Goal: Obtain resource: Obtain resource

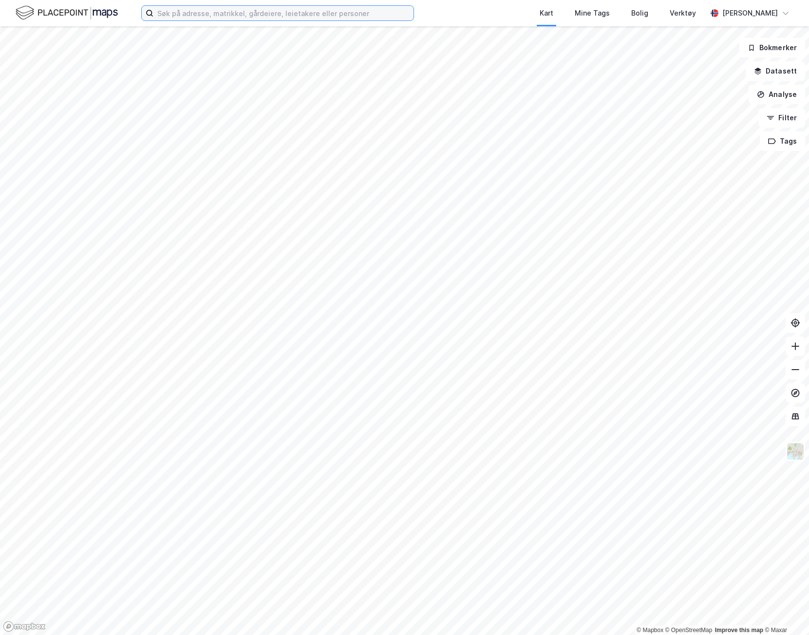
click at [282, 17] on input at bounding box center [283, 13] width 260 height 15
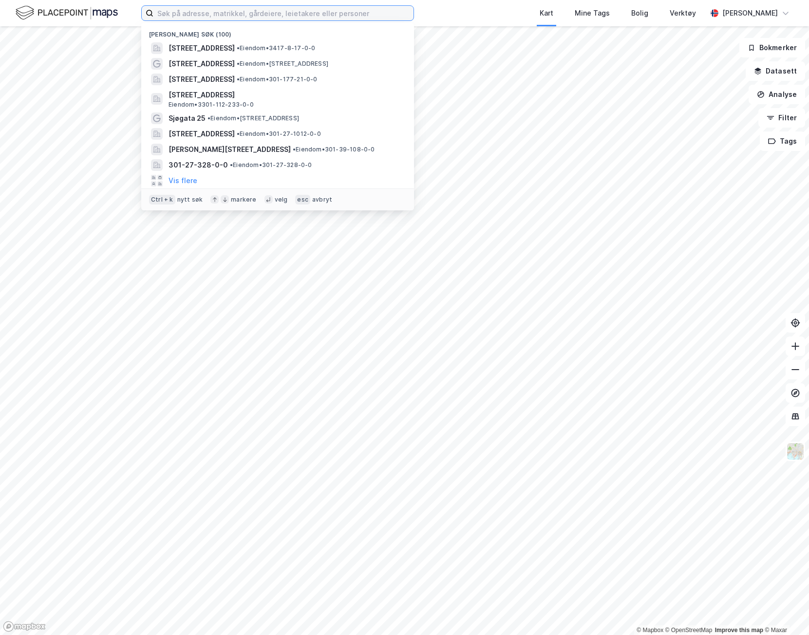
paste input "Barlindbekken 25"
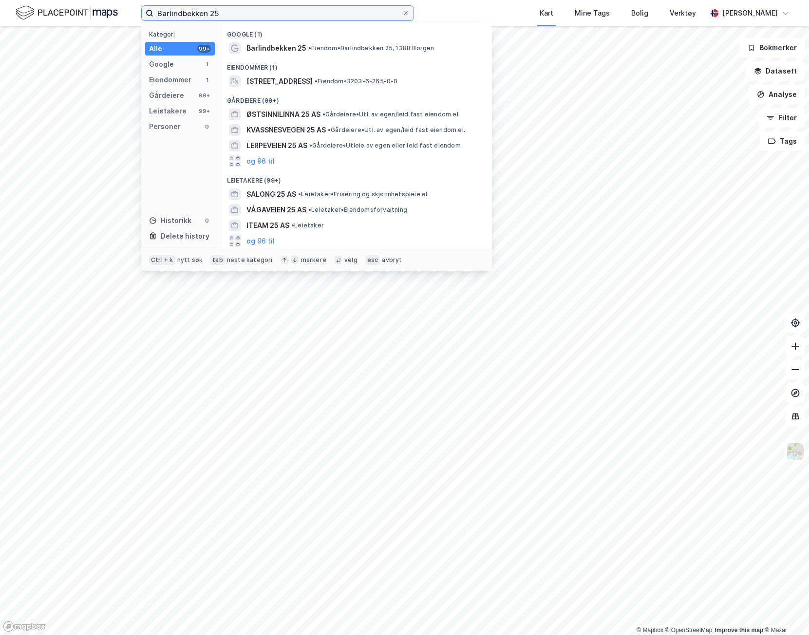
type input "Barlindbekken 25"
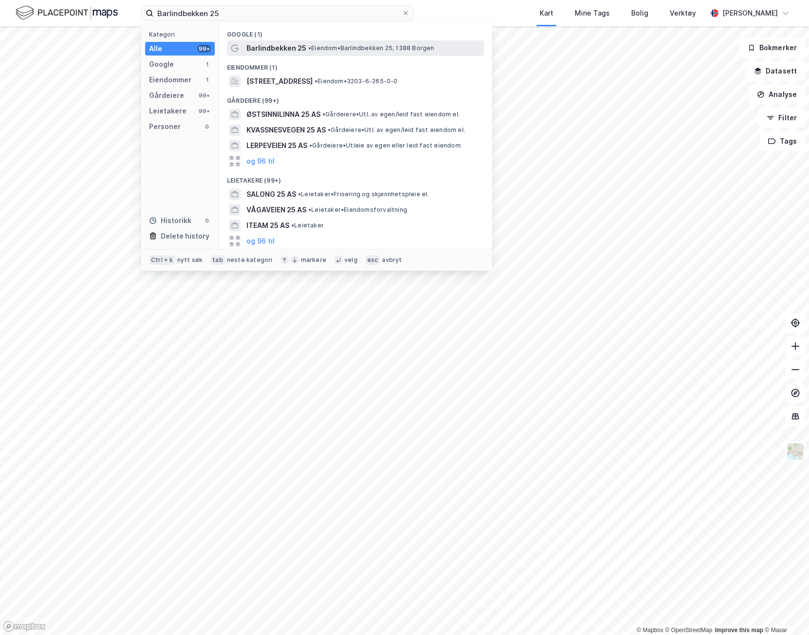
click at [386, 55] on div "Barlindbekken 25 • Eiendom • Barlindbekken 25, 1388 Borgen" at bounding box center [355, 48] width 257 height 16
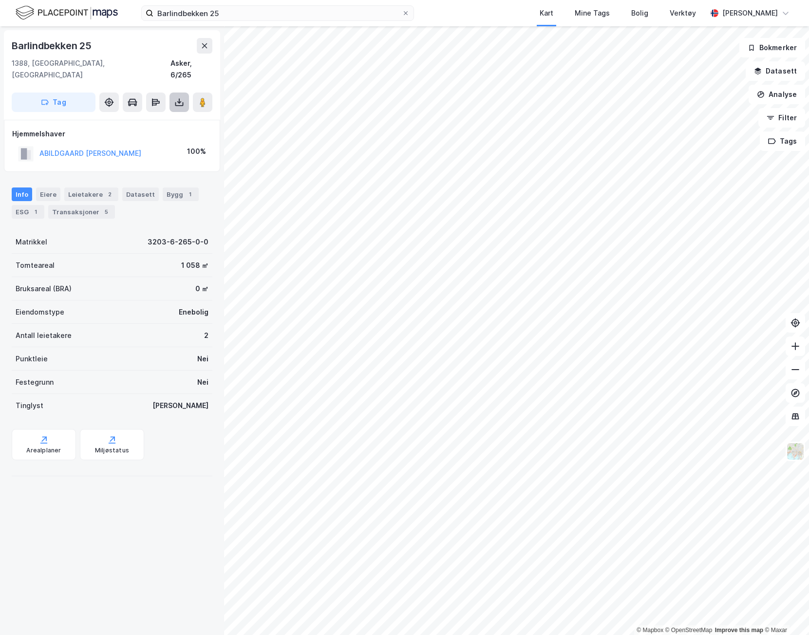
click at [181, 97] on icon at bounding box center [179, 102] width 10 height 10
click at [163, 114] on div "Last ned grunnbok" at bounding box center [137, 122] width 104 height 16
drag, startPoint x: 63, startPoint y: 522, endPoint x: 80, endPoint y: 478, distance: 47.7
click at [63, 522] on div "Barlindbekken 25 1388, Borgen, Akershus Asker, 6/265 Tag Last ned grunnbok Last…" at bounding box center [112, 330] width 224 height 609
click at [182, 97] on icon at bounding box center [179, 102] width 10 height 10
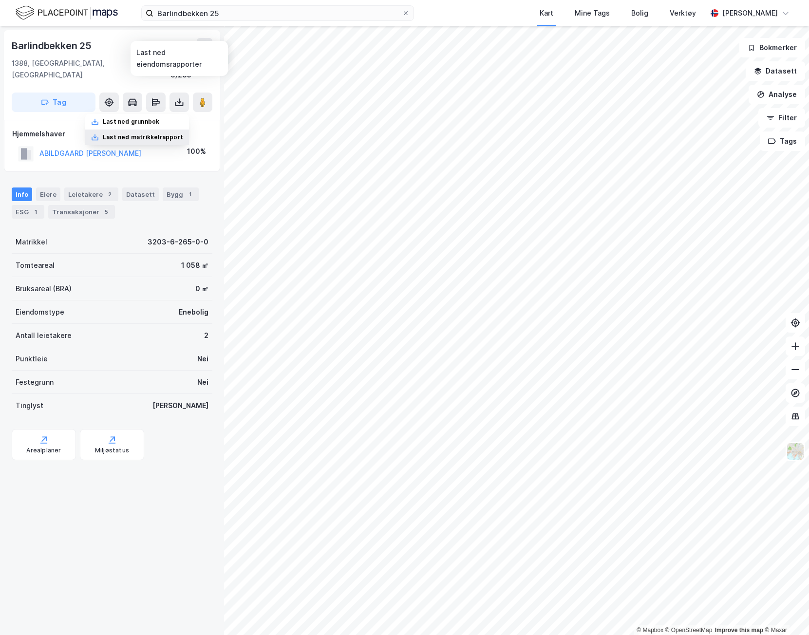
click at [174, 133] on div "Last ned matrikkelrapport" at bounding box center [143, 137] width 80 height 8
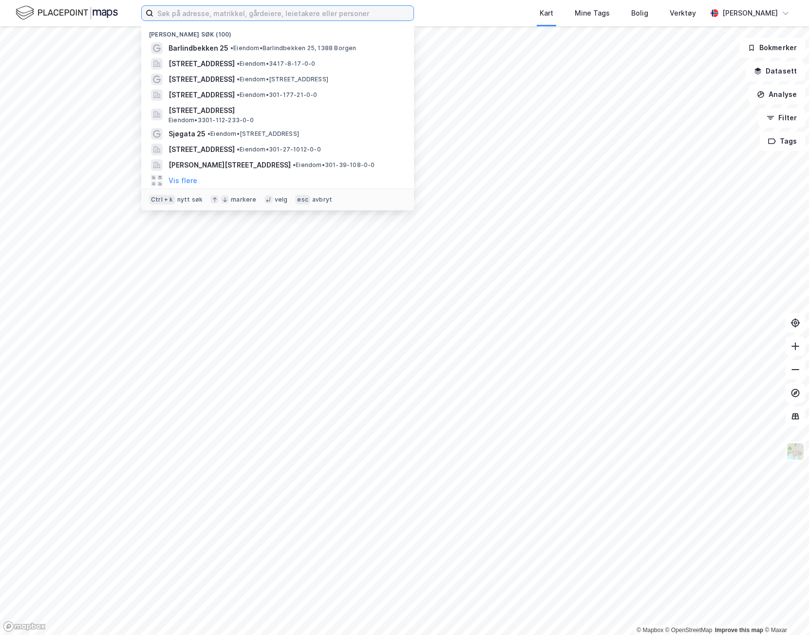
drag, startPoint x: 332, startPoint y: 9, endPoint x: 326, endPoint y: 19, distance: 10.7
click at [331, 11] on input at bounding box center [283, 13] width 260 height 15
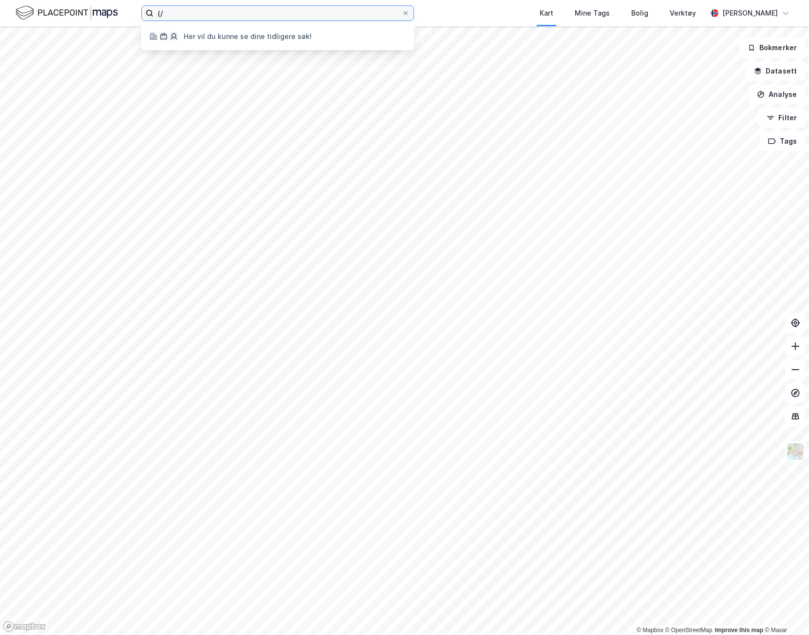
type input "("
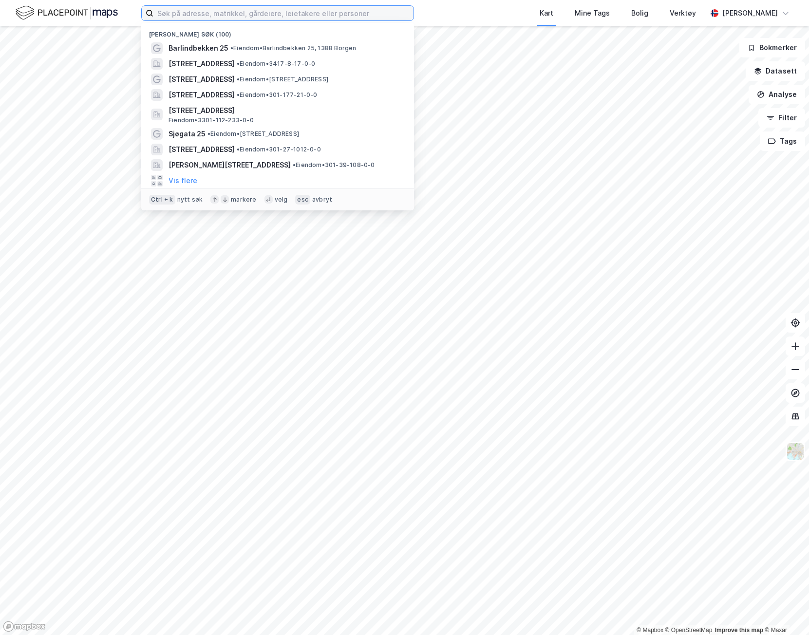
type input "("
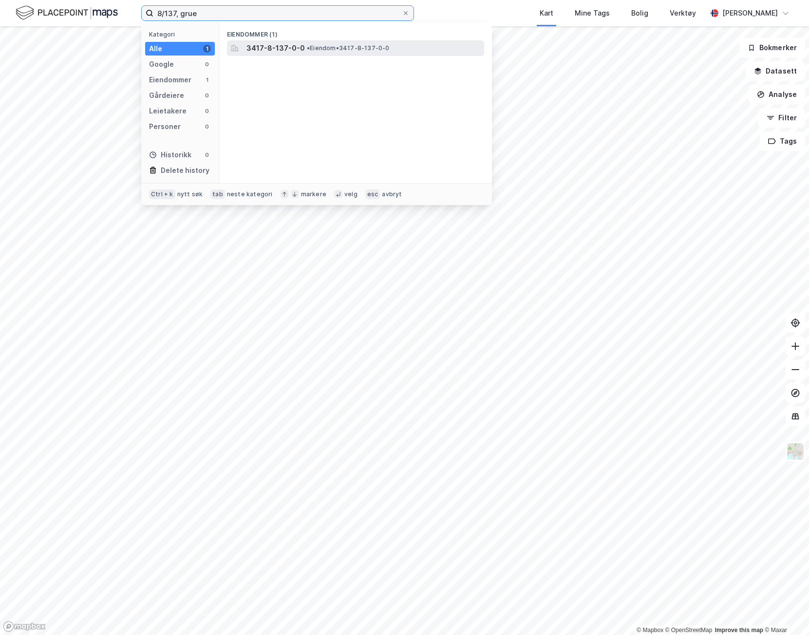
type input "8/137, grue"
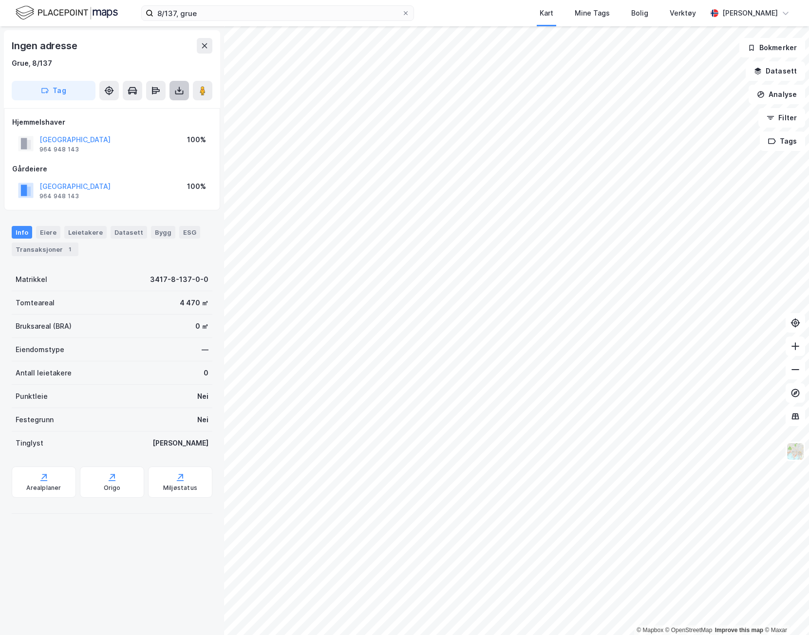
click at [179, 94] on icon at bounding box center [179, 93] width 8 height 4
click at [174, 112] on div "Last ned grunnbok" at bounding box center [137, 110] width 104 height 16
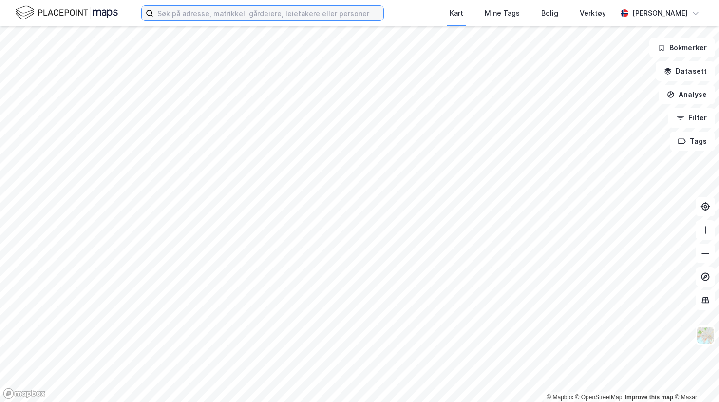
click at [331, 11] on input at bounding box center [268, 13] width 230 height 15
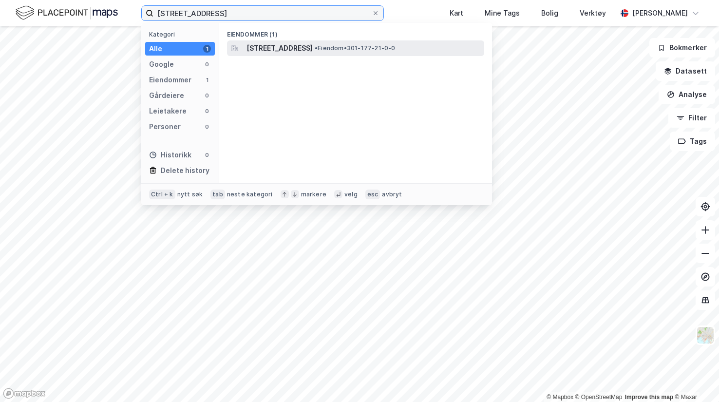
type input "[STREET_ADDRESS]"
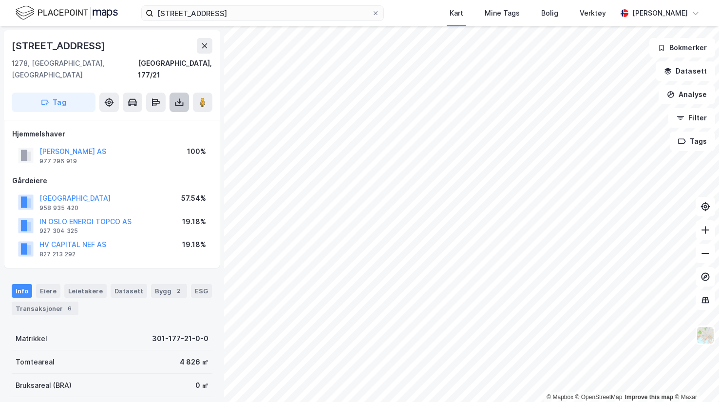
click at [178, 97] on icon at bounding box center [179, 102] width 10 height 10
click at [179, 114] on div "Last ned grunnbok" at bounding box center [137, 122] width 104 height 16
click at [181, 102] on icon at bounding box center [179, 104] width 8 height 4
click at [179, 114] on div "Last ned grunnbok" at bounding box center [137, 122] width 104 height 16
